Goal: Register for event/course

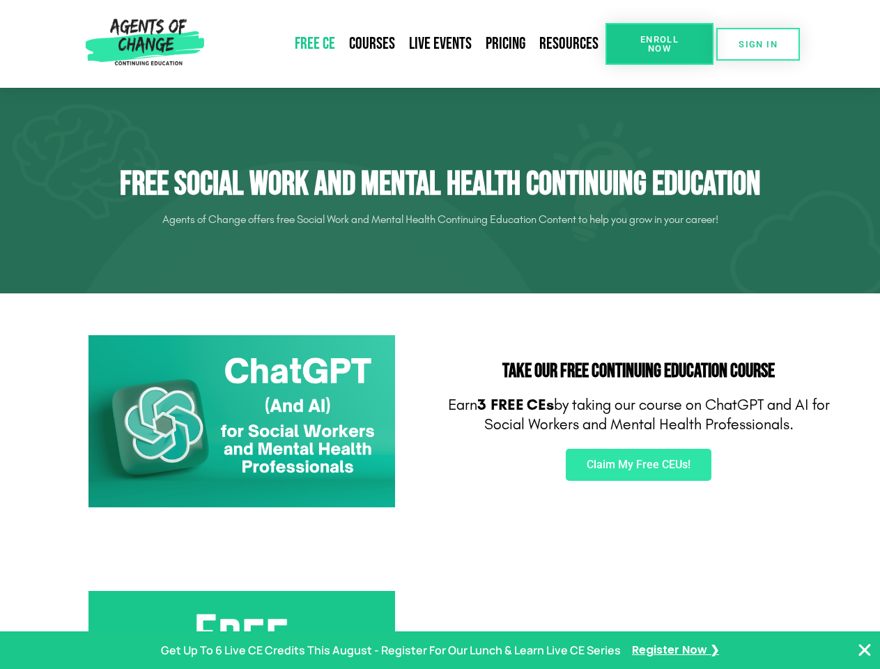
click at [440, 334] on div "Take Our FREE Continuing Education Course Earn 3 FREE CEs by taking our course …" at bounding box center [638, 421] width 397 height 187
click at [659, 44] on span "Enroll Now" at bounding box center [659, 44] width 63 height 18
click at [758, 44] on span "SIGN IN" at bounding box center [758, 44] width 39 height 9
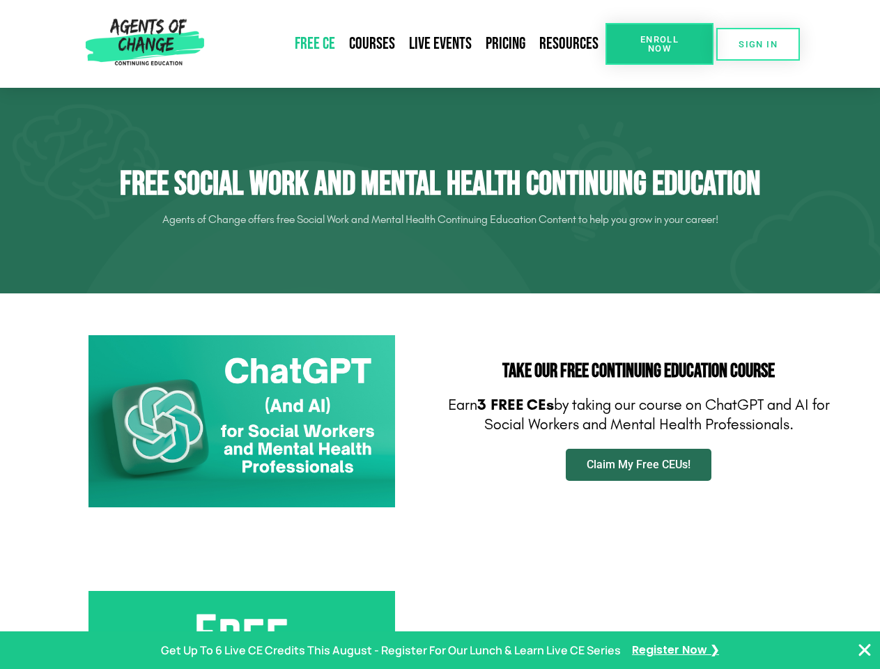
click at [638, 465] on span "Claim My Free CEUs!" at bounding box center [639, 464] width 104 height 11
click at [440, 650] on p "Get Up To 6 Live CE Credits This August - Register For Our Lunch & Learn Live C…" at bounding box center [391, 650] width 460 height 20
click at [865, 650] on icon "Close Banner" at bounding box center [864, 650] width 17 height 17
